Goal: Information Seeking & Learning: Learn about a topic

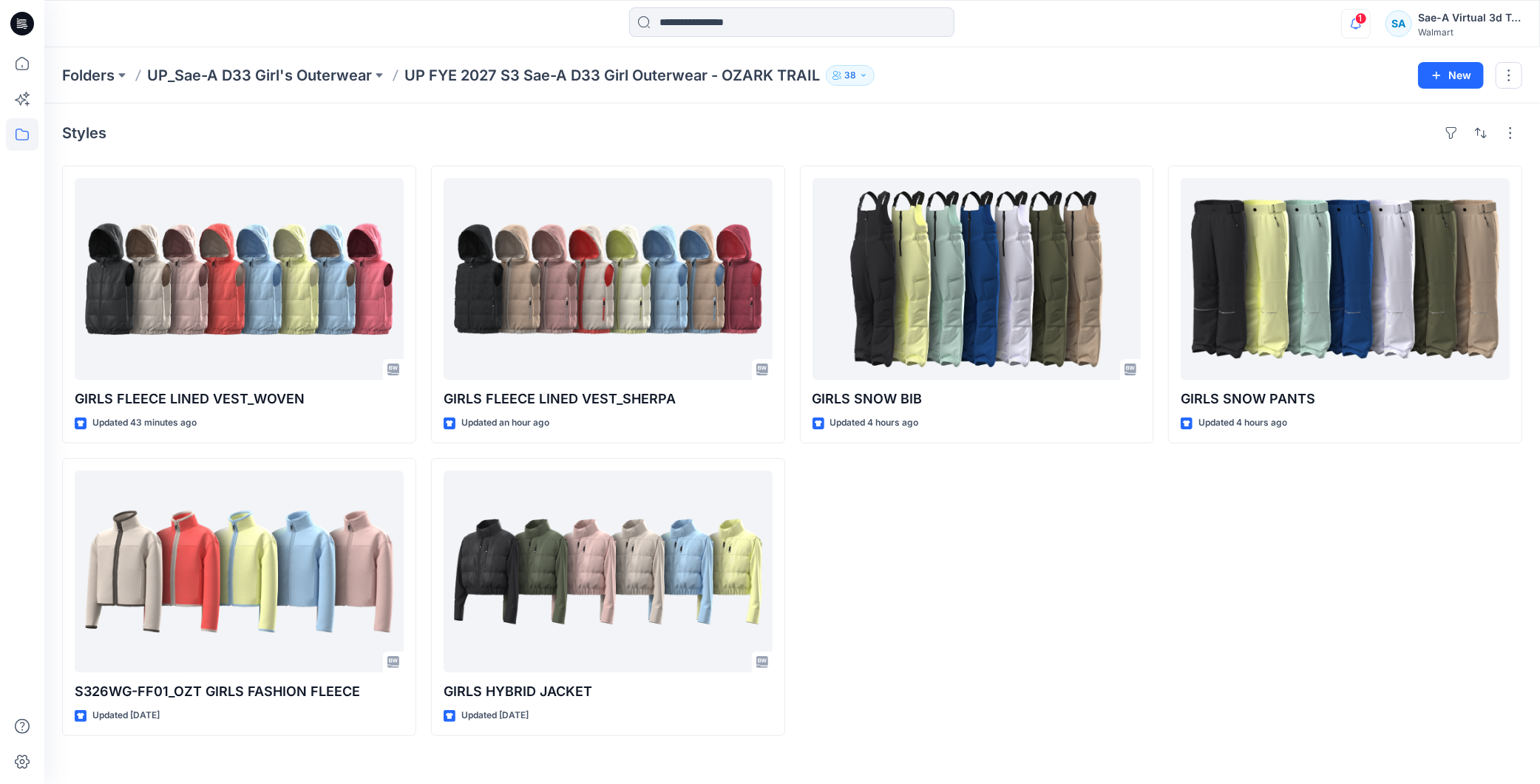
click at [1368, 17] on icon "button" at bounding box center [1355, 24] width 29 height 29
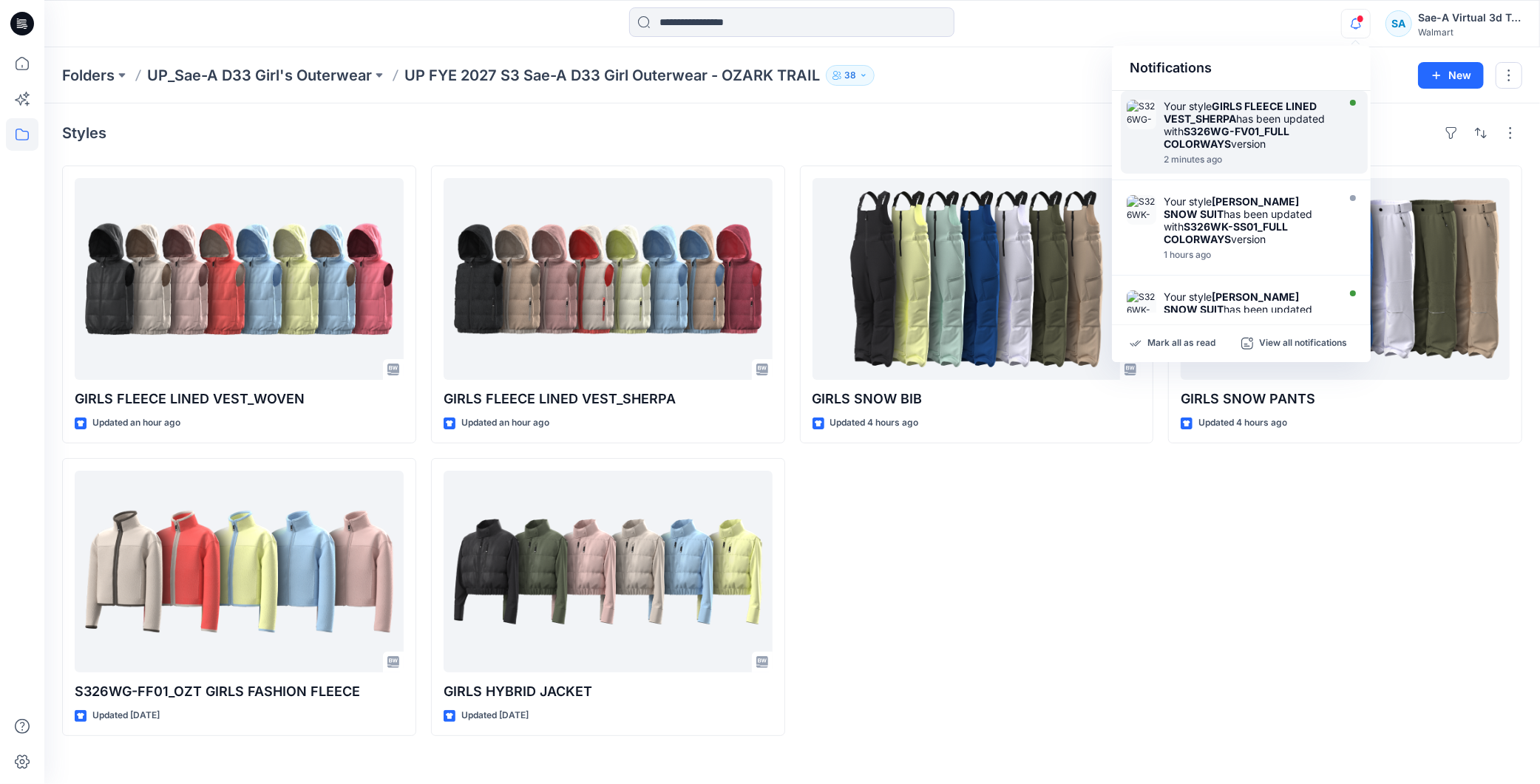
click at [1224, 130] on strong "S326WG-FV01_FULL COLORWAYS" at bounding box center [1226, 137] width 125 height 25
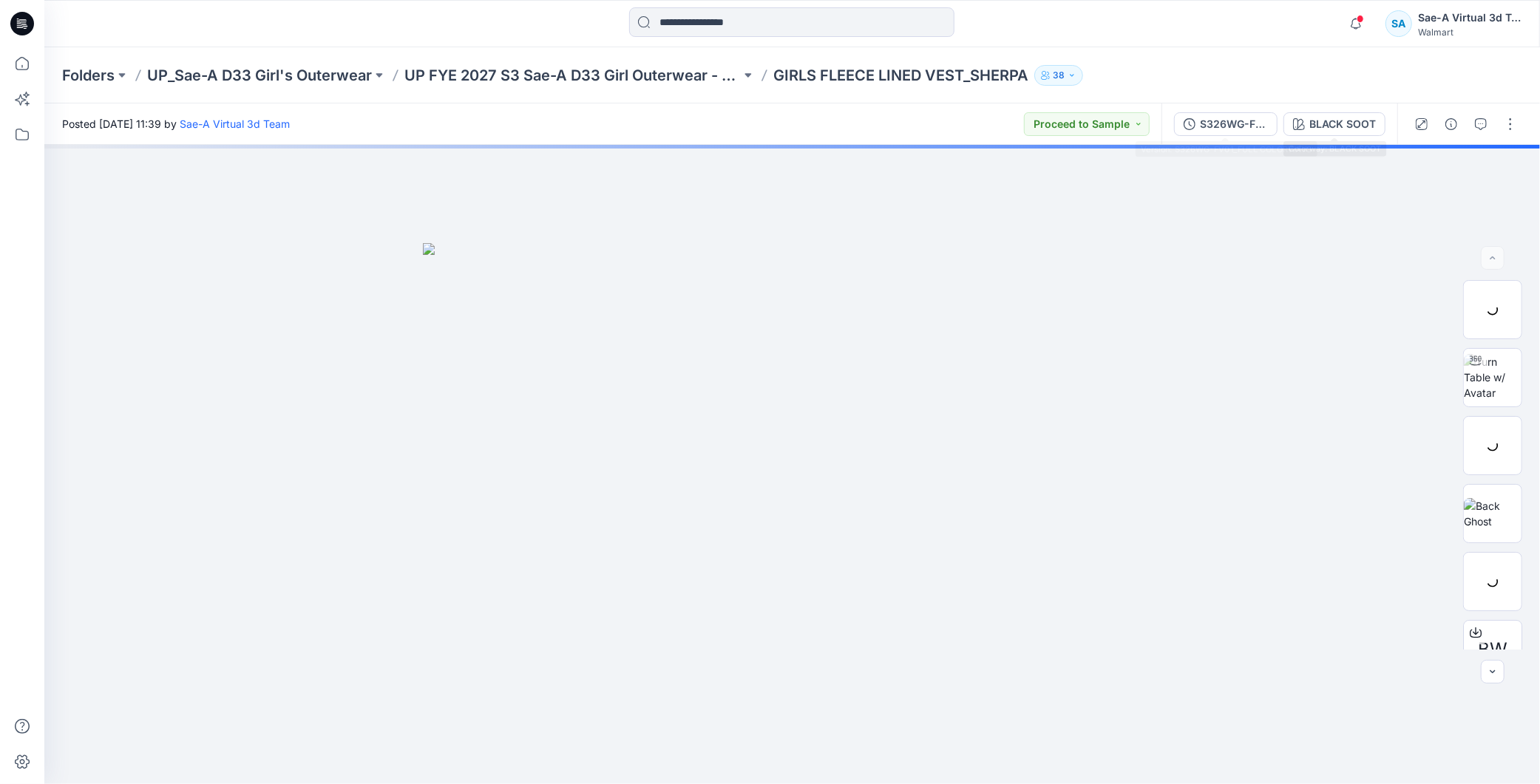
click at [1244, 109] on div "S326WG-FV01_FULL COLORWAYS BLACK SOOT" at bounding box center [1279, 123] width 236 height 41
click at [1232, 121] on div "S326WG-FV01_FULL COLORWAYS" at bounding box center [1233, 124] width 68 height 17
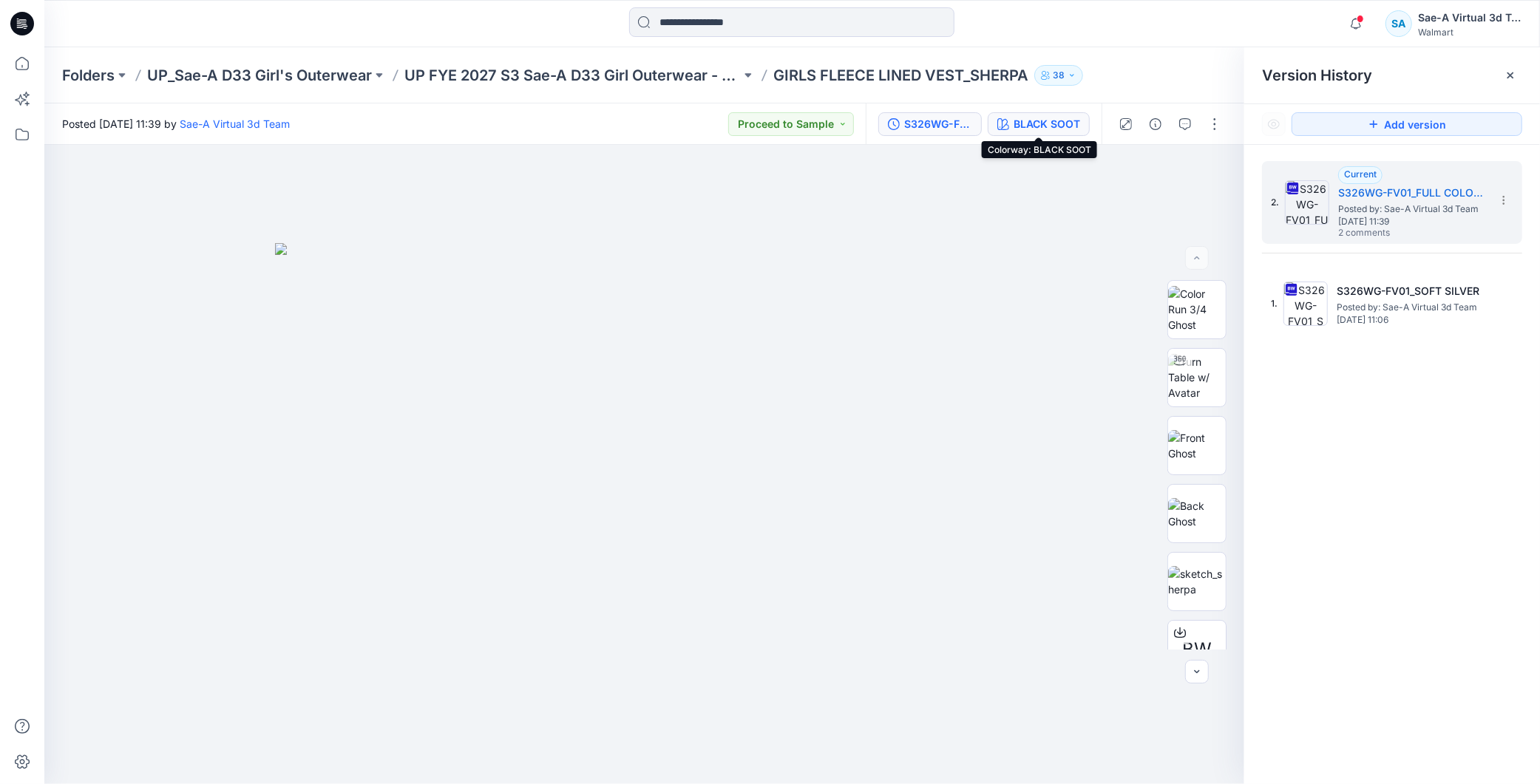
click at [1049, 130] on div "BLACK SOOT" at bounding box center [1047, 124] width 66 height 17
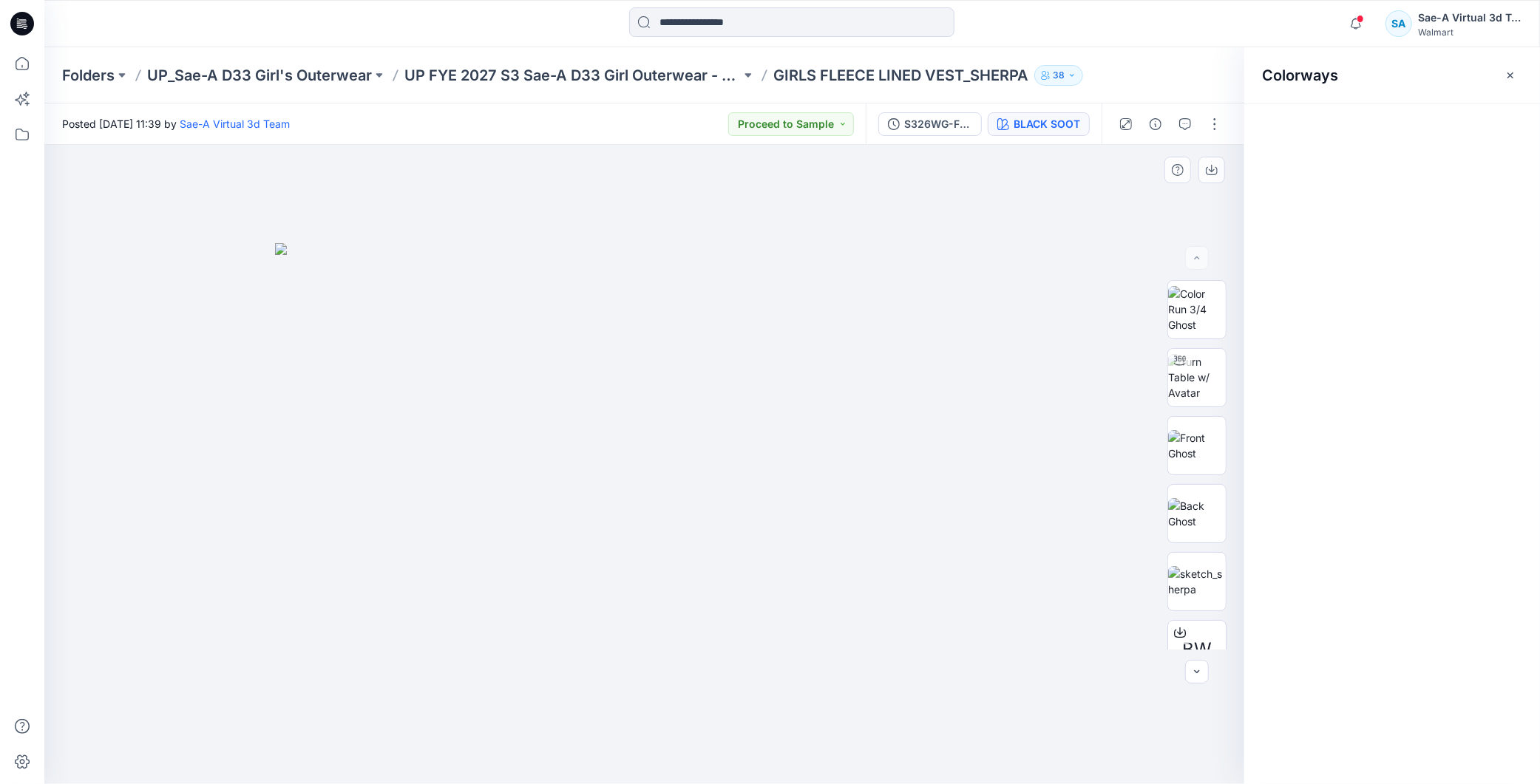
click at [979, 294] on img at bounding box center [644, 513] width 739 height 542
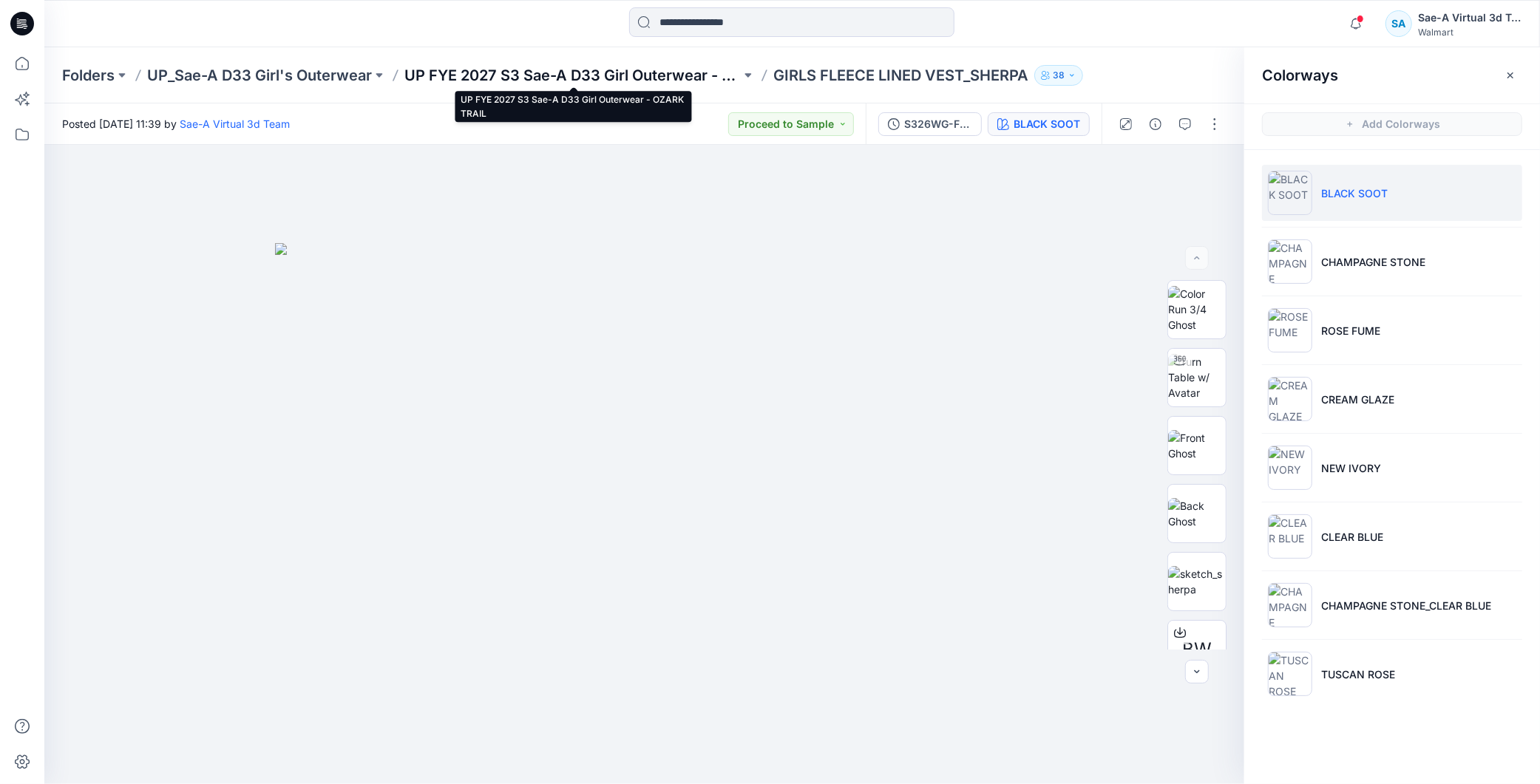
click at [690, 76] on p "UP FYE 2027 S3 Sae-A D33 Girl Outerwear - OZARK TRAIL" at bounding box center [572, 75] width 336 height 20
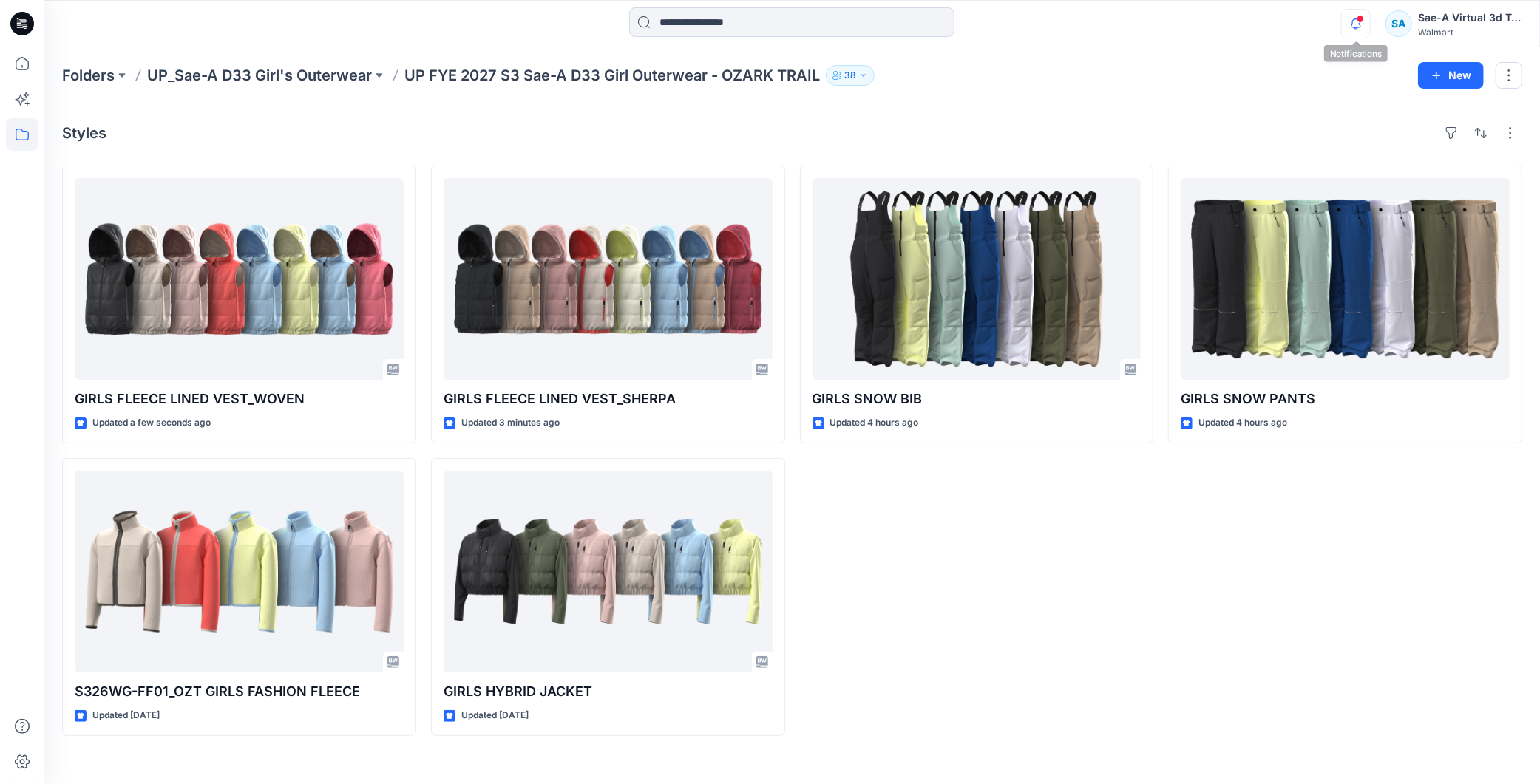
click at [1365, 24] on icon "button" at bounding box center [1355, 24] width 29 height 29
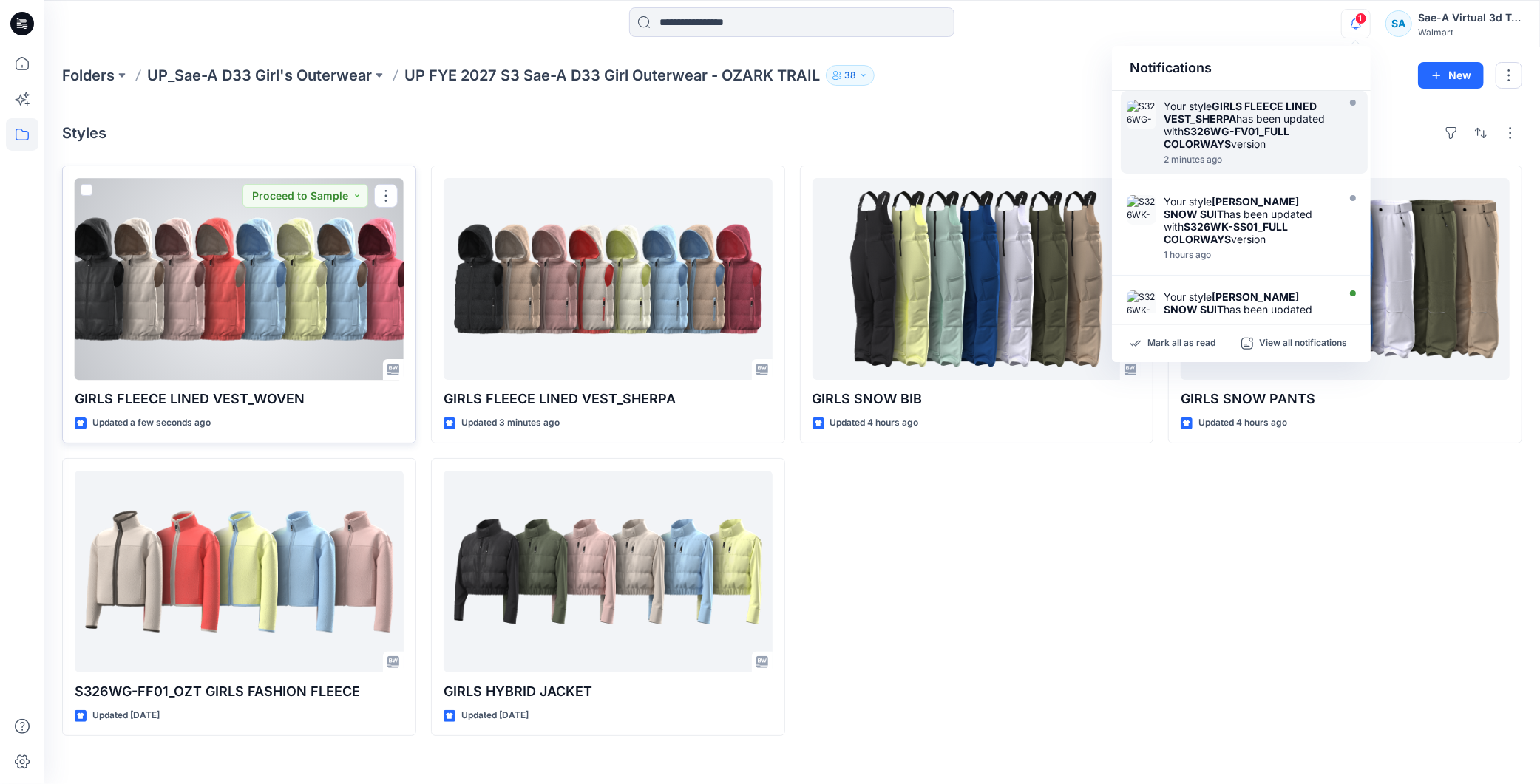
click at [305, 281] on div at bounding box center [238, 279] width 329 height 202
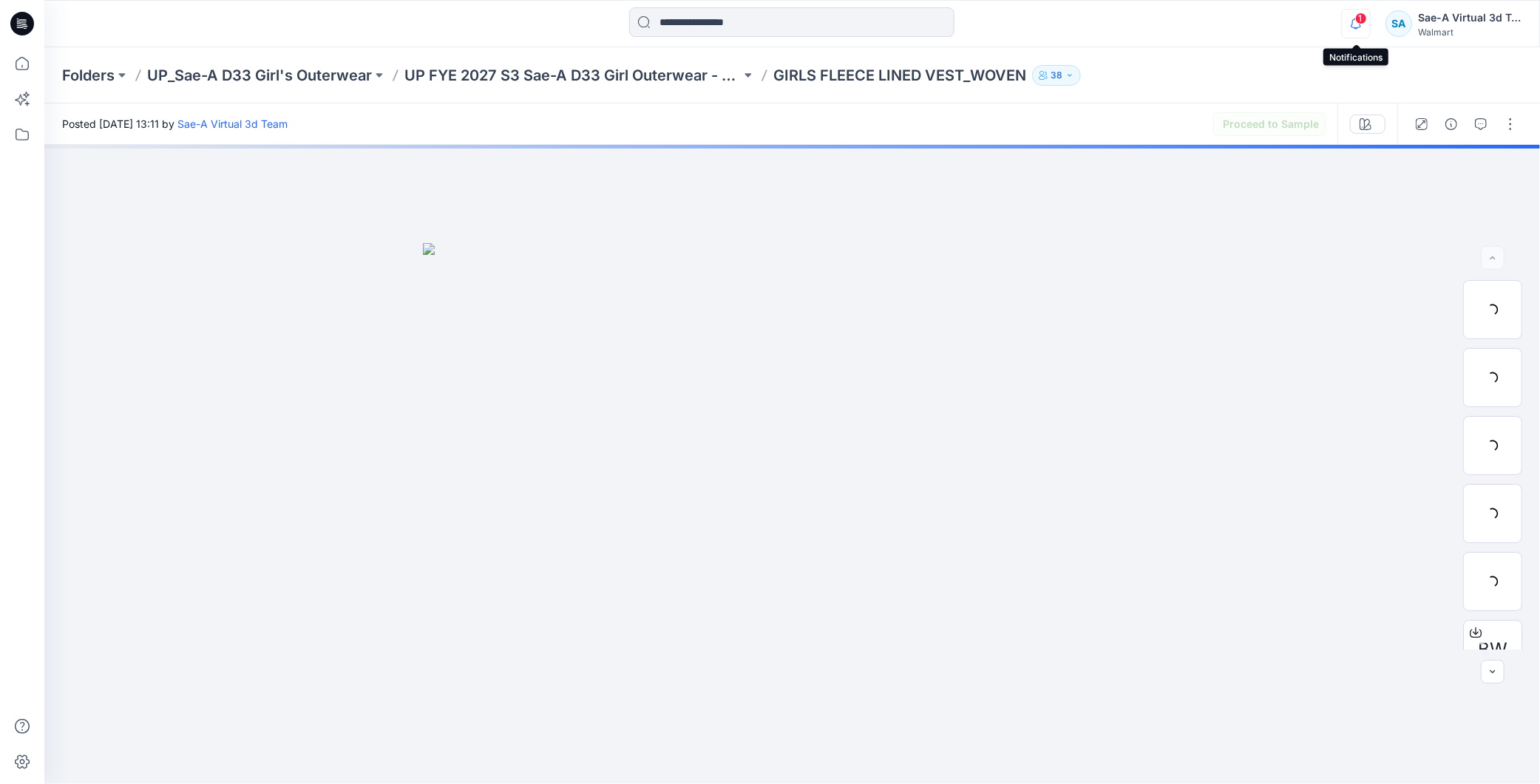
click at [1347, 24] on icon "button" at bounding box center [1355, 24] width 29 height 29
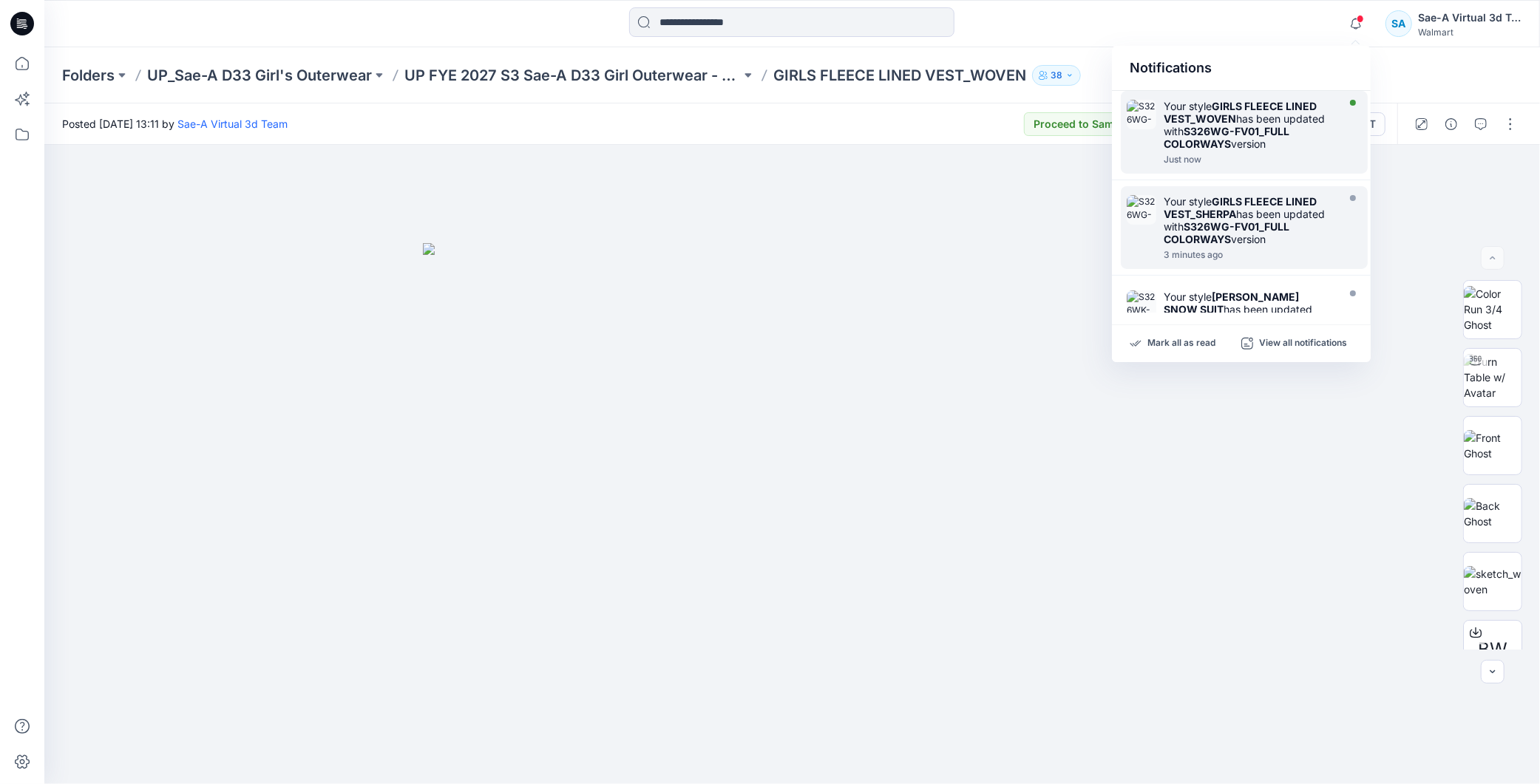
click at [1266, 148] on div "Your style GIRLS FLEECE LINED VEST_WOVEN has been updated with S326WG-FV01_FULL…" at bounding box center [1248, 124] width 170 height 51
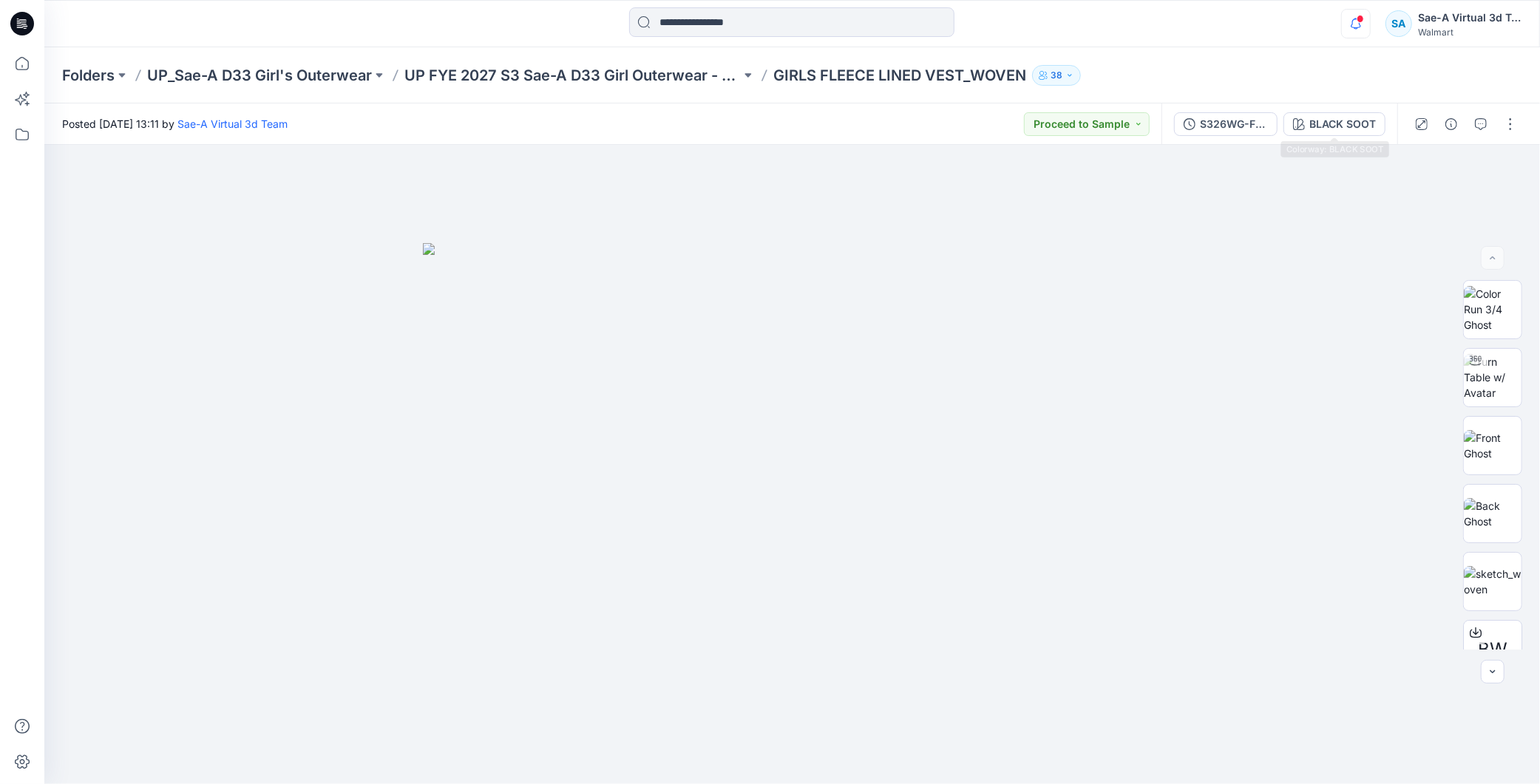
click at [1345, 10] on icon "button" at bounding box center [1355, 24] width 29 height 29
